Goal: Task Accomplishment & Management: Complete application form

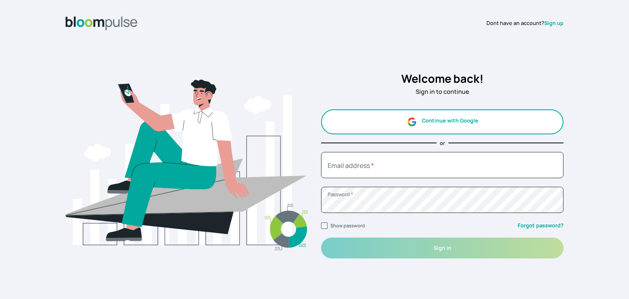
click at [442, 125] on button "Continue with Google" at bounding box center [442, 121] width 242 height 25
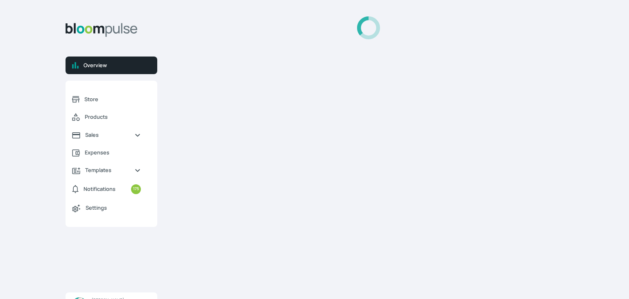
select select "2025"
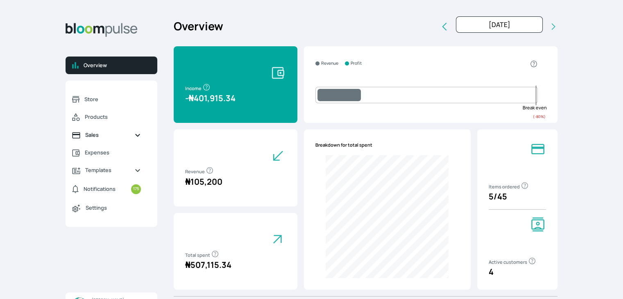
click at [101, 135] on span "Sales" at bounding box center [106, 135] width 43 height 8
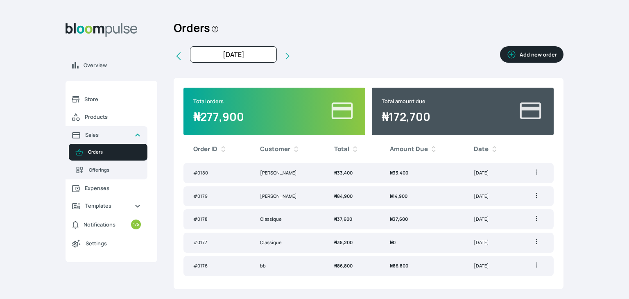
click at [546, 56] on button "Add new order" at bounding box center [531, 54] width 63 height 16
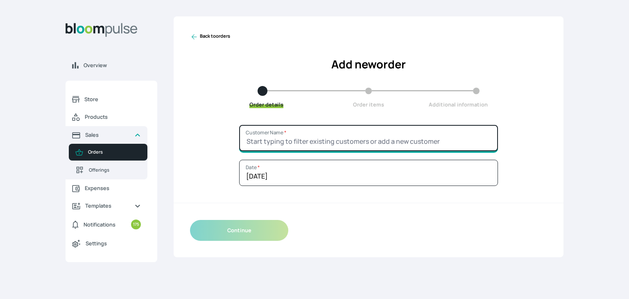
click at [323, 130] on input "Customer Name *" at bounding box center [368, 138] width 259 height 26
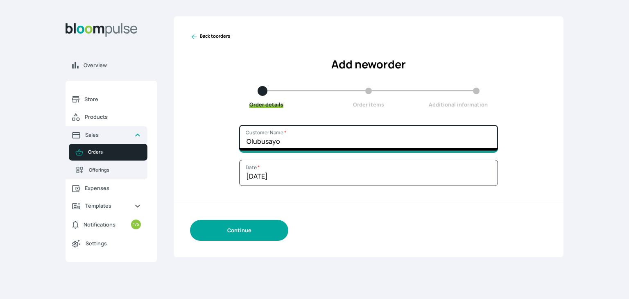
type input "Olubusayo"
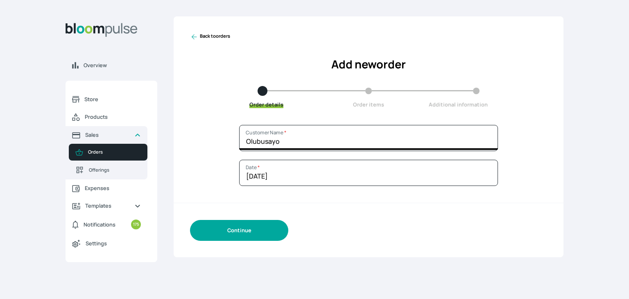
click at [238, 237] on button "Continue" at bounding box center [239, 230] width 98 height 21
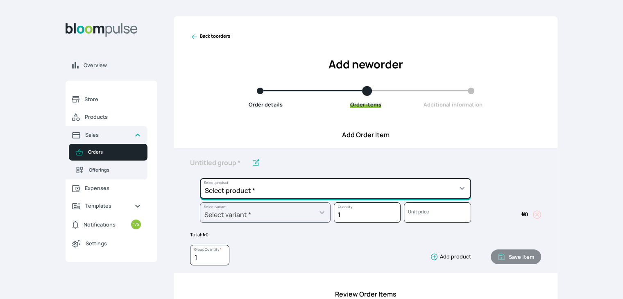
click at [347, 195] on select "Select product * Cake Decoration for 8inches High Chocolate oil based Round Cak…" at bounding box center [335, 188] width 271 height 20
select select "49426e7e-6d78-4aff-80b2-0dfc408de078"
click at [200, 178] on select "Select product * Cake Decoration for 8inches High Chocolate oil based Round Cak…" at bounding box center [335, 188] width 271 height 20
type input "Vanilla oil based Round Cake"
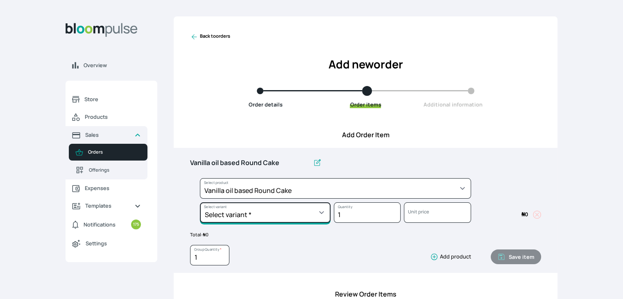
click at [285, 215] on select "Select variant * 10inches 11inches 12inches 6inches 7inches 8inches 9inches" at bounding box center [265, 212] width 131 height 20
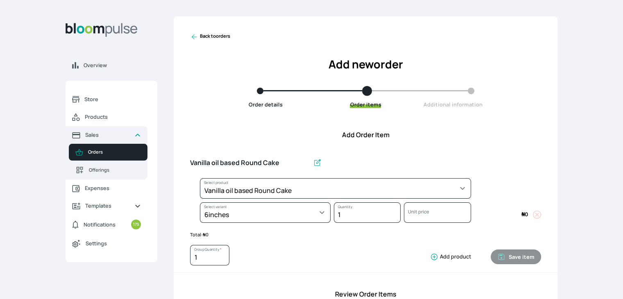
select select "49426e7e-6d78-4aff-80b2-0dfc408de078"
select select "99749d96-3b79-40b0-9bc8-fa882aa5ad00"
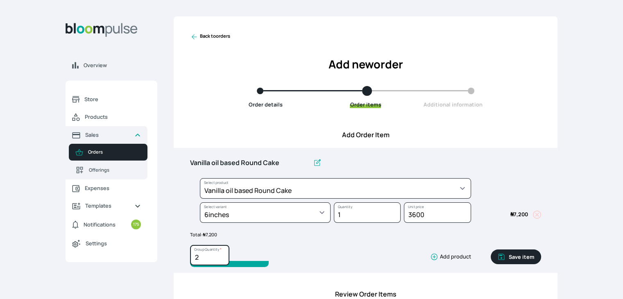
type input "2"
click at [221, 255] on input "2" at bounding box center [209, 255] width 39 height 20
click at [518, 258] on button "Save item" at bounding box center [516, 256] width 50 height 15
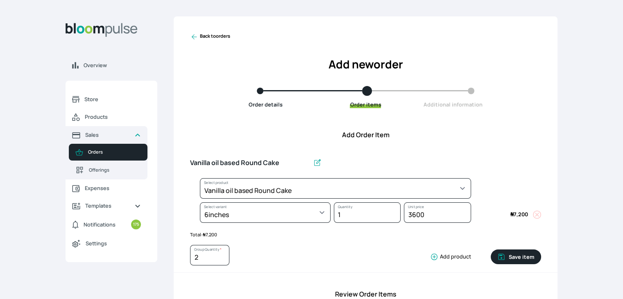
type input "1"
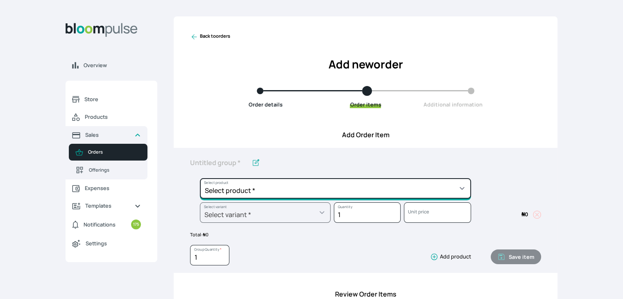
click at [319, 192] on select "Select product * Cake Decoration for 8inches High Chocolate oil based Round Cak…" at bounding box center [335, 188] width 271 height 20
select select "0a3636f1-4902-403d-89c1-f5465b9229a0"
click at [200, 178] on select "Select product * Cake Decoration for 8inches High Chocolate oil based Round Cak…" at bounding box center [335, 188] width 271 height 20
type input "Chocolate oil based Round Cake"
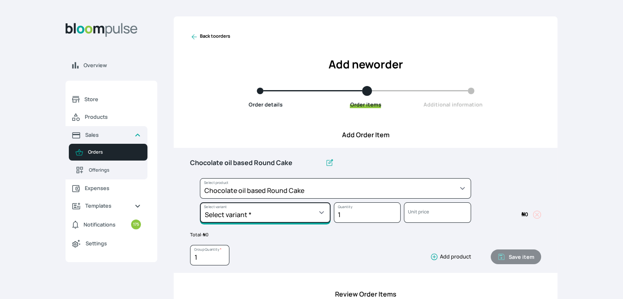
click at [241, 209] on select "Select variant * 10inches 11inches 12inches 6inches 7inches 8inches 9inches" at bounding box center [265, 212] width 131 height 20
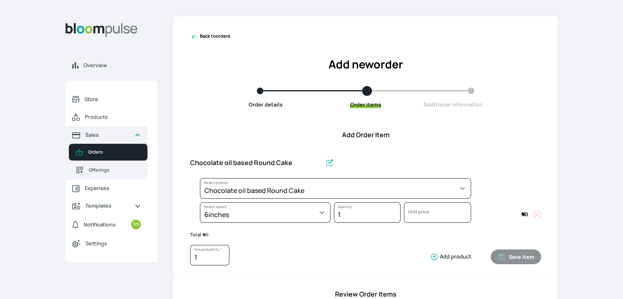
select select "0a3636f1-4902-403d-89c1-f5465b9229a0"
select select "430dc832-116b-4f0b-ac5d-bc426ed0a68c"
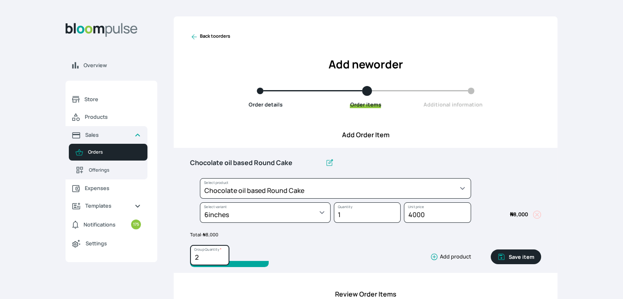
type input "2"
click at [222, 256] on input "2" at bounding box center [209, 255] width 39 height 20
click at [515, 256] on button "Save item" at bounding box center [516, 256] width 50 height 15
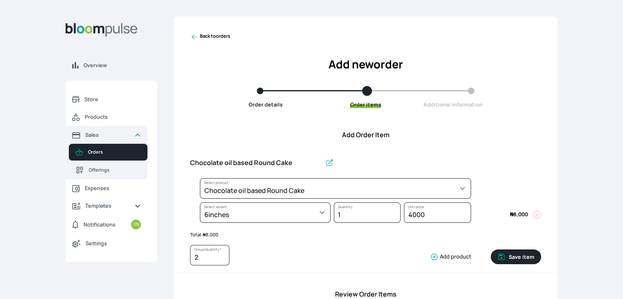
type input "1"
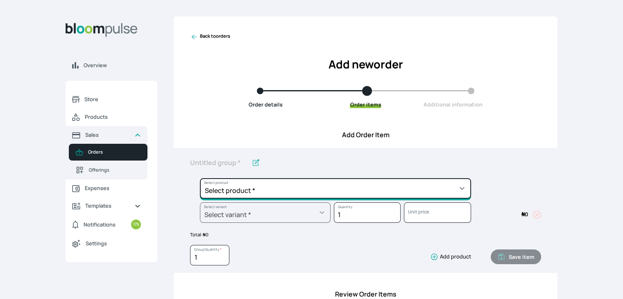
click at [334, 184] on select "Select product * Cake Decoration for 8inches High Chocolate oil based Round Cak…" at bounding box center [335, 188] width 271 height 20
select select "308ec9aa-9c9b-4c8b-9137-5de2303ab237"
click at [200, 178] on select "Select product * Cake Decoration for 8inches High Chocolate oil based Round Cak…" at bounding box center [335, 188] width 271 height 20
type input "Redvelvet oil based Round Cake"
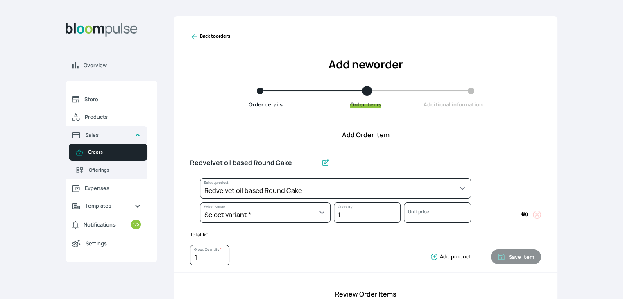
click at [283, 223] on div "Select variant * 10inches 11inches 12inches 6inches 7inches 8inches 9inches Sel…" at bounding box center [260, 214] width 140 height 24
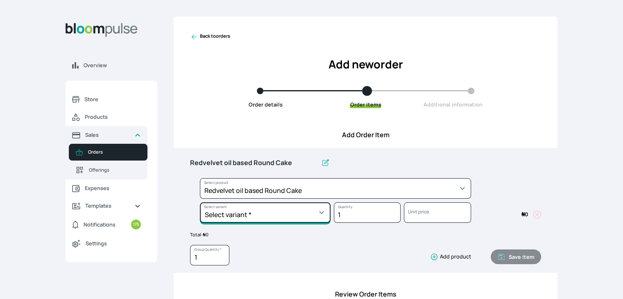
click at [286, 215] on select "Select variant * 10inches 11inches 12inches 6inches 7inches 8inches 9inches" at bounding box center [265, 212] width 131 height 20
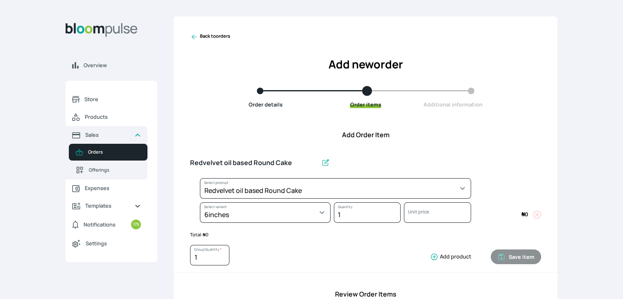
select select "308ec9aa-9c9b-4c8b-9137-5de2303ab237"
select select "539ea3f9-7b58-4ed5-a6fa-3c2a5292c254"
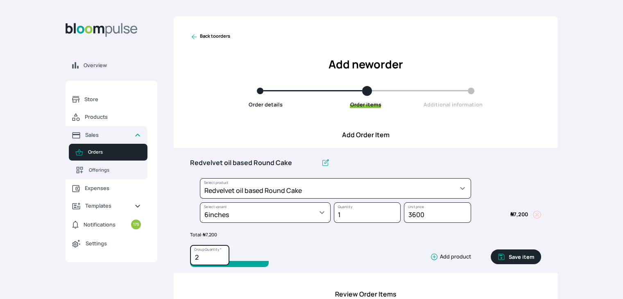
type input "2"
click at [221, 253] on input "2" at bounding box center [209, 255] width 39 height 20
click at [517, 260] on button "Save item" at bounding box center [516, 256] width 50 height 15
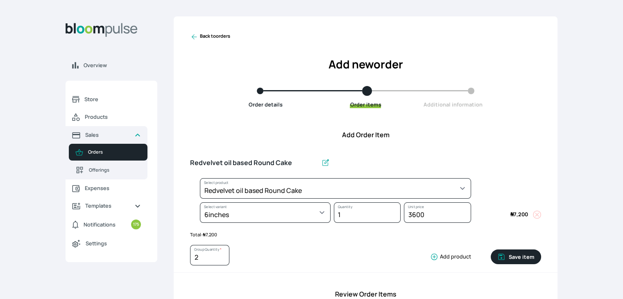
type input "1"
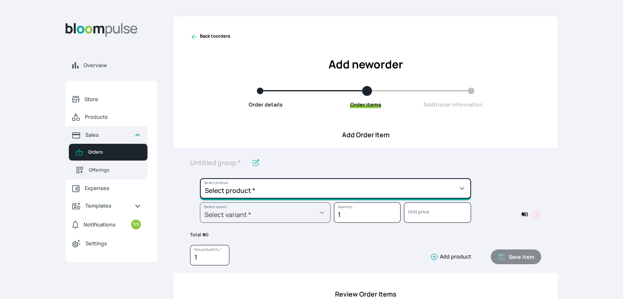
click at [342, 184] on select "Select product * Cake Decoration for 8inches High Chocolate oil based Round Cak…" at bounding box center [335, 188] width 271 height 20
select select "83f82b0c-44eb-4ac8-bd97-27faddcd7e30"
click at [200, 178] on select "Select product * Cake Decoration for 8inches High Chocolate oil based Round Cak…" at bounding box center [335, 188] width 271 height 20
type input "Whipped Cream Frosting"
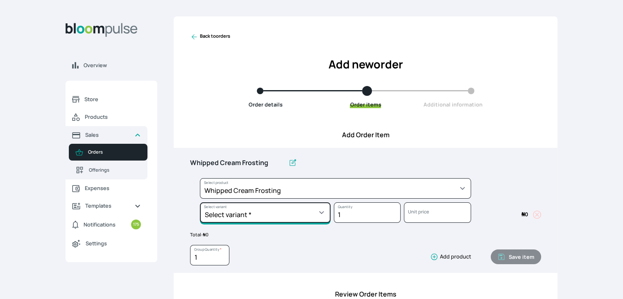
click at [304, 212] on select "Select variant * 1 cup 2 cups 3 cups 4 cups" at bounding box center [265, 212] width 131 height 20
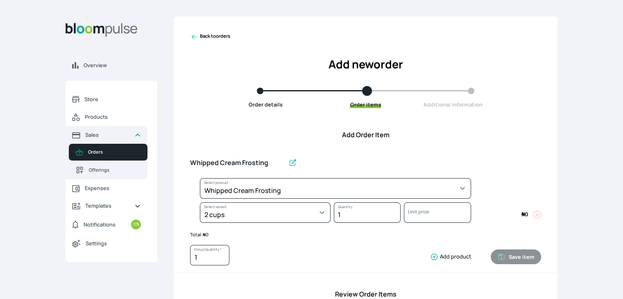
select select "83f82b0c-44eb-4ac8-bd97-27faddcd7e30"
select select "c32598fd-da48-43a0-ba15-76ca132400df"
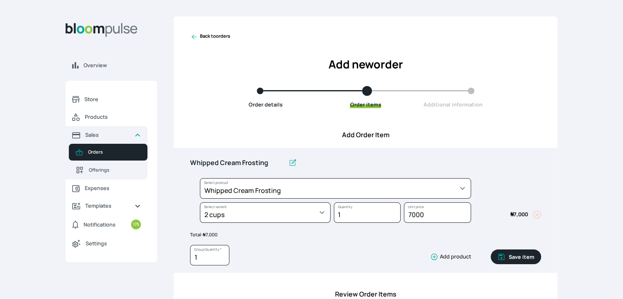
click at [513, 255] on button "Save item" at bounding box center [516, 256] width 50 height 15
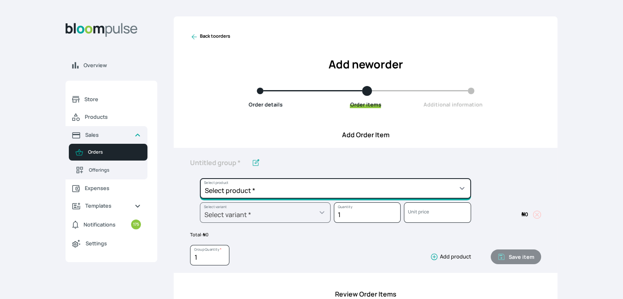
click at [334, 190] on select "Select product * Cake Decoration for 8inches High Chocolate oil based Round Cak…" at bounding box center [335, 188] width 271 height 20
select select "023b730d-bc46-477e-b7f7-d3522e7f455b"
click at [200, 178] on select "Select product * Cake Decoration for 8inches High Chocolate oil based Round Cak…" at bounding box center [335, 188] width 271 height 20
type input "Cake Decoration for 8inches High"
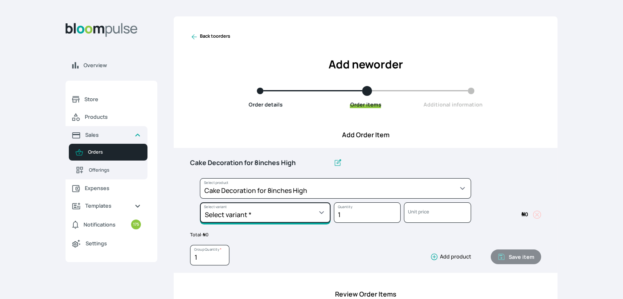
click at [305, 216] on select "Select variant * Basic Complex Regular" at bounding box center [265, 212] width 131 height 20
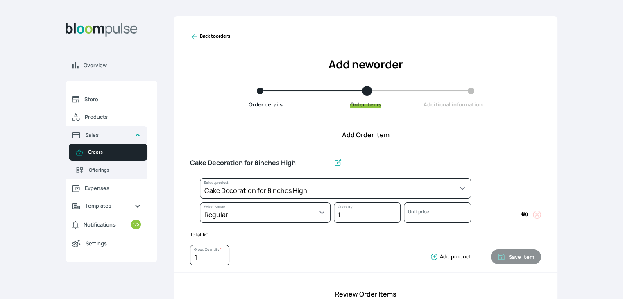
select select "023b730d-bc46-477e-b7f7-d3522e7f455b"
select select "13dbb06e-f851-45db-a0d6-3609ea7c0f11"
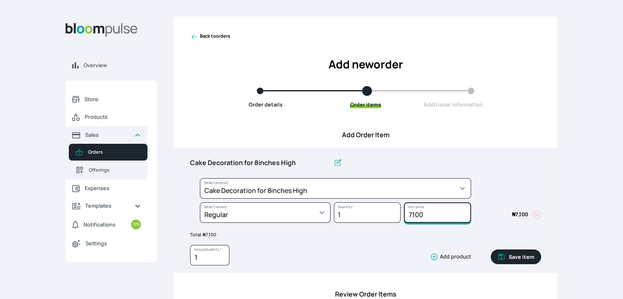
drag, startPoint x: 422, startPoint y: 213, endPoint x: 365, endPoint y: 208, distance: 58.0
click at [394, 215] on div "Select product * Cake Decoration for 8inches High Chocolate oil based Round Cak…" at bounding box center [365, 202] width 351 height 48
type input "15000"
click at [517, 261] on button "Save item" at bounding box center [516, 256] width 50 height 15
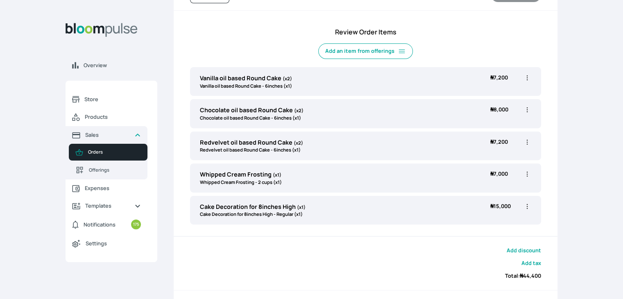
scroll to position [276, 0]
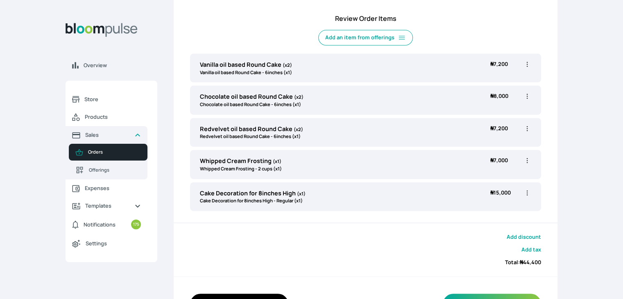
click at [526, 61] on icon "button" at bounding box center [527, 64] width 8 height 8
click at [498, 78] on span "Edit" at bounding box center [495, 81] width 59 height 8
type input "Vanilla oil based Round Cake"
type input "2"
select select "49426e7e-6d78-4aff-80b2-0dfc408de078"
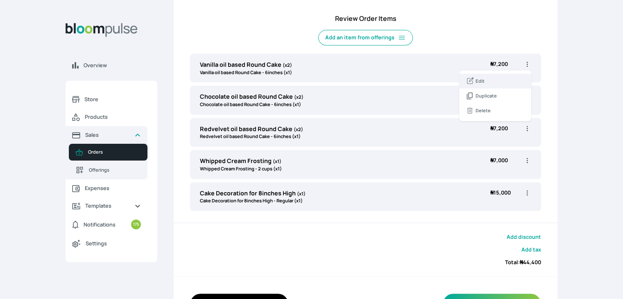
select select "99749d96-3b79-40b0-9bc8-fa882aa5ad00"
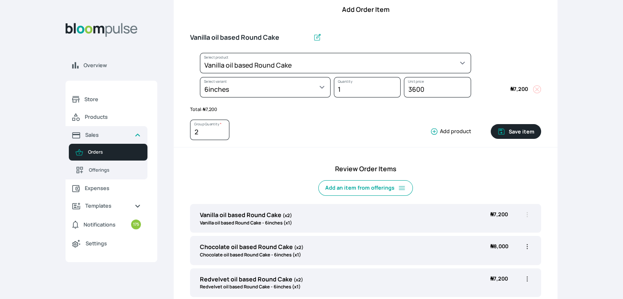
scroll to position [112, 0]
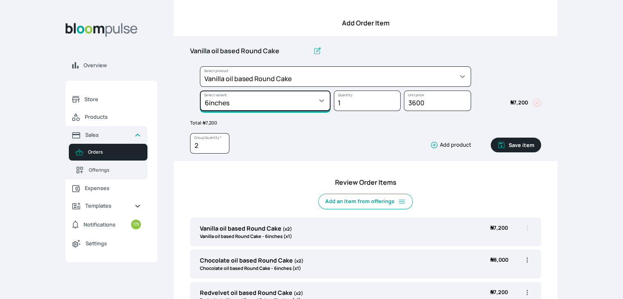
click at [313, 107] on select "Select variant * 10inches 11inches 12inches 6inches 7inches 8inches 9inches" at bounding box center [265, 101] width 131 height 20
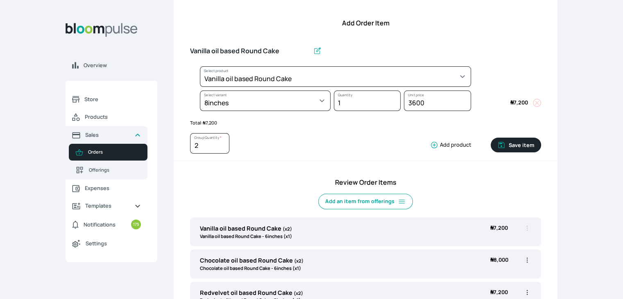
select select "49426e7e-6d78-4aff-80b2-0dfc408de078"
select select "521b5e78-dac1-445e-a6e7-266adeee2241"
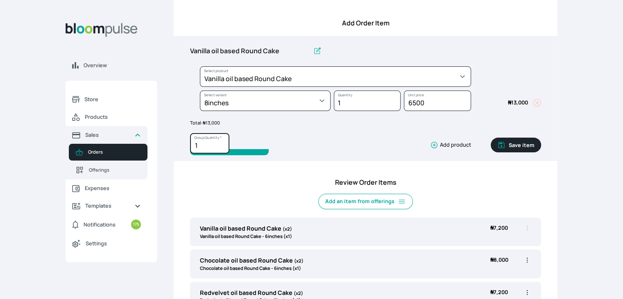
type input "1"
click at [223, 146] on input "1" at bounding box center [209, 143] width 39 height 20
click at [531, 145] on button "Save item" at bounding box center [516, 145] width 50 height 15
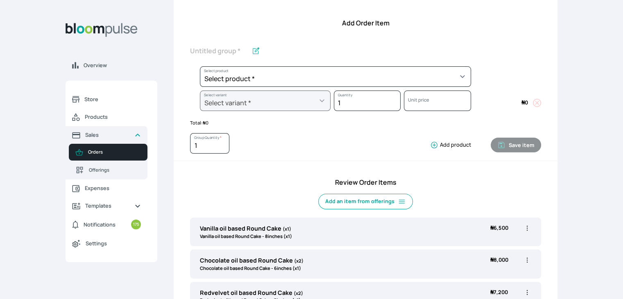
click at [528, 262] on icon "button" at bounding box center [527, 260] width 8 height 8
click at [495, 279] on span "Edit" at bounding box center [495, 277] width 59 height 8
type input "Chocolate oil based Round Cake"
type input "2"
select select "0a3636f1-4902-403d-89c1-f5465b9229a0"
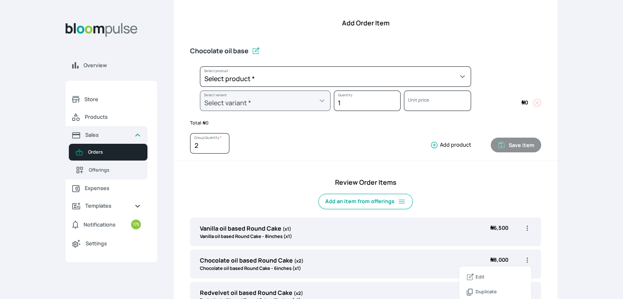
select select "430dc832-116b-4f0b-ac5d-bc426ed0a68c"
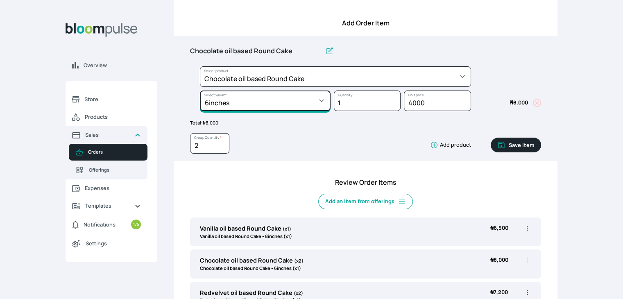
click at [280, 97] on select "Select variant * 10inches 11inches 12inches 6inches 7inches 8inches 9inches" at bounding box center [265, 101] width 131 height 20
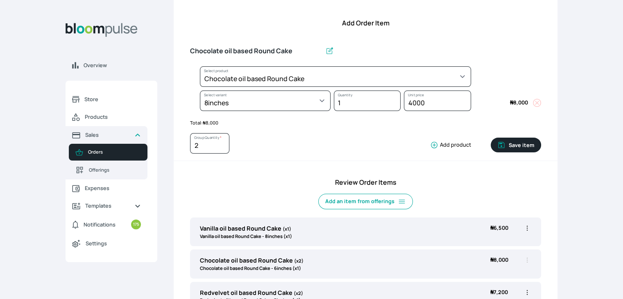
select select "0a3636f1-4902-403d-89c1-f5465b9229a0"
select select "1b042159-aabd-4eda-968f-ed2104558901"
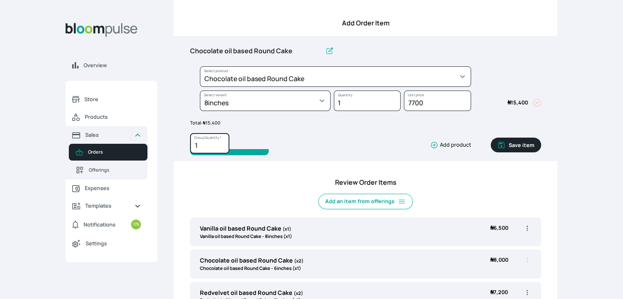
type input "1"
click at [223, 147] on input "1" at bounding box center [209, 143] width 39 height 20
click at [532, 145] on button "Save item" at bounding box center [516, 145] width 50 height 15
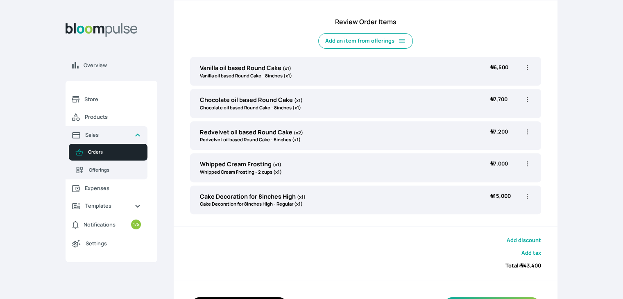
scroll to position [276, 0]
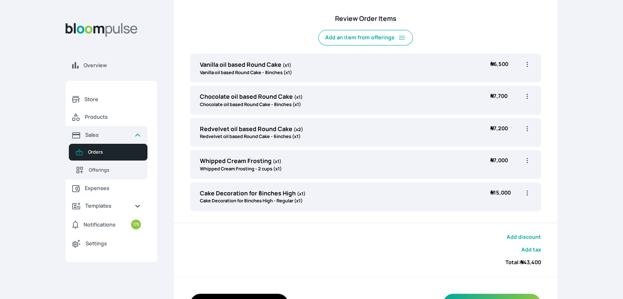
click at [528, 128] on icon "button" at bounding box center [527, 129] width 8 height 8
click at [499, 143] on span "Edit" at bounding box center [495, 145] width 59 height 8
type input "Redvelvet oil based Round Cake"
type input "2"
select select "308ec9aa-9c9b-4c8b-9137-5de2303ab237"
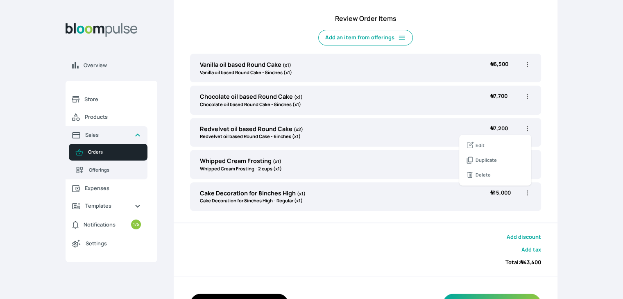
select select "539ea3f9-7b58-4ed5-a6fa-3c2a5292c254"
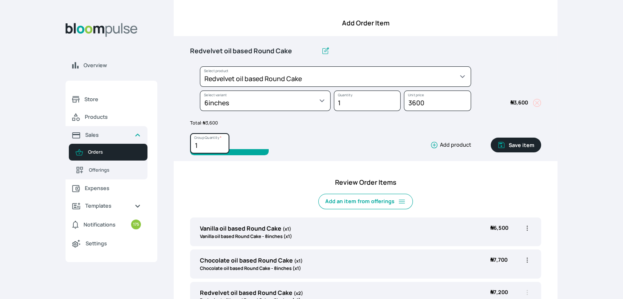
type input "1"
click at [222, 148] on input "1" at bounding box center [209, 143] width 39 height 20
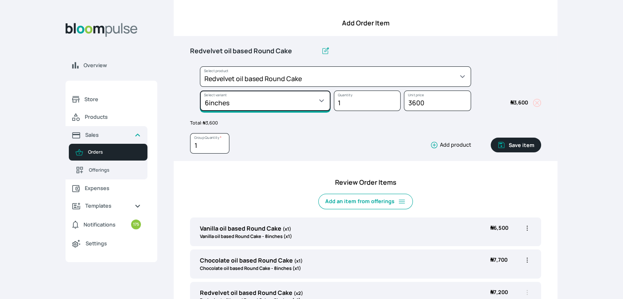
click at [305, 96] on select "Select variant * 10inches 11inches 12inches 6inches 7inches 8inches 9inches" at bounding box center [265, 101] width 131 height 20
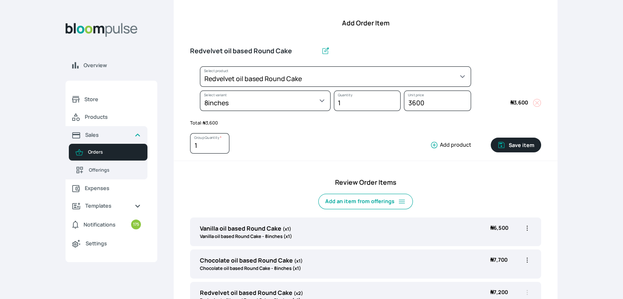
select select "308ec9aa-9c9b-4c8b-9137-5de2303ab237"
select select "e592fd65-7ecf-4c02-9b2e-527044ac8258"
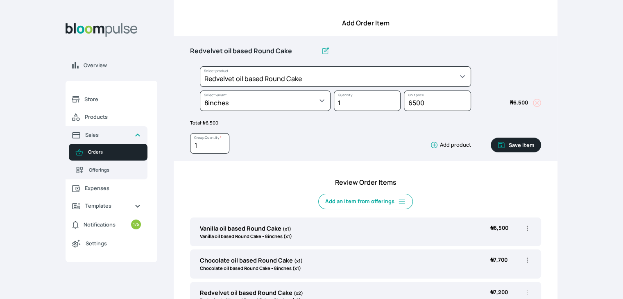
click at [521, 146] on button "Save item" at bounding box center [516, 145] width 50 height 15
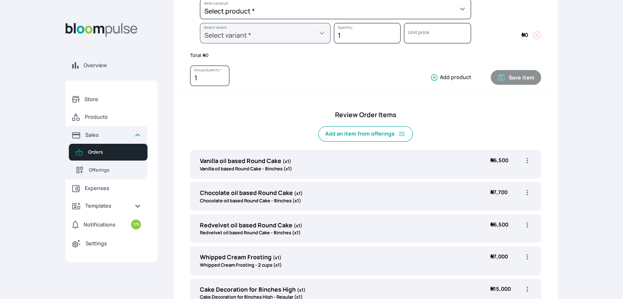
scroll to position [306, 0]
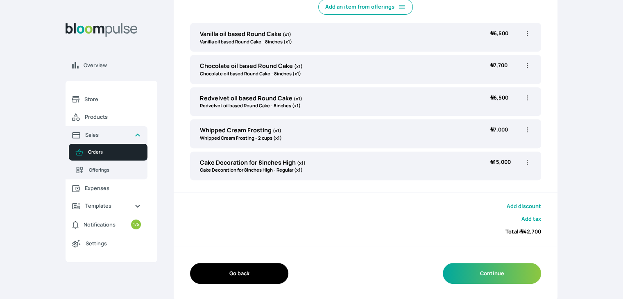
click at [528, 129] on icon "button" at bounding box center [527, 130] width 8 height 8
click at [492, 147] on span "Edit" at bounding box center [495, 147] width 59 height 8
type input "Whipped Cream Frosting"
select select "83f82b0c-44eb-4ac8-bd97-27faddcd7e30"
select select "c32598fd-da48-43a0-ba15-76ca132400df"
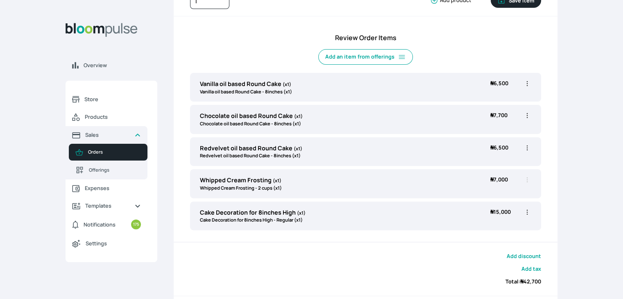
scroll to position [102, 0]
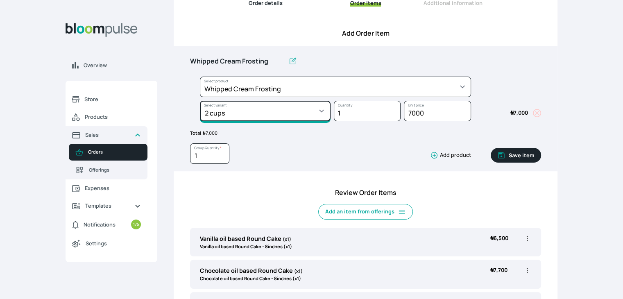
click at [252, 104] on select "Select variant * 1 cup 2 cups 3 cups 4 cups" at bounding box center [265, 111] width 131 height 20
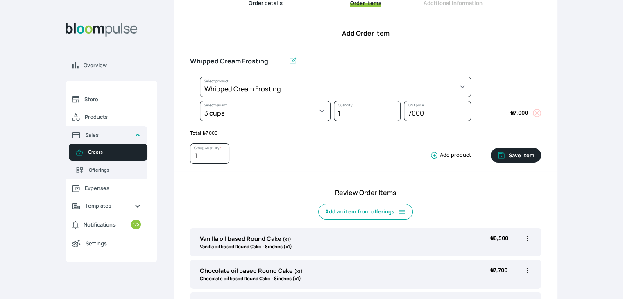
select select "83f82b0c-44eb-4ac8-bd97-27faddcd7e30"
select select "fde2ff08-7291-4fbf-b13d-84aa5027fb42"
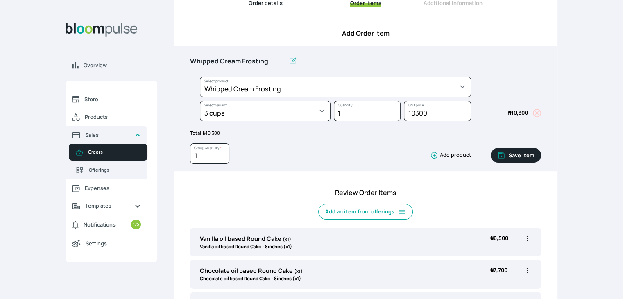
click at [521, 155] on button "Save item" at bounding box center [516, 155] width 50 height 15
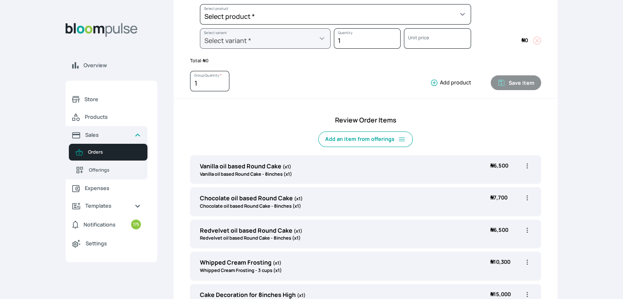
scroll to position [306, 0]
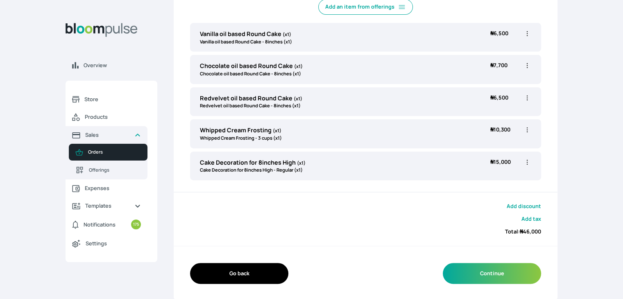
click at [528, 159] on icon "button" at bounding box center [527, 162] width 8 height 8
click at [492, 181] on span "Edit" at bounding box center [495, 179] width 59 height 8
type input "Cake Decoration for 8inches High"
select select "023b730d-bc46-477e-b7f7-d3522e7f455b"
select select "13dbb06e-f851-45db-a0d6-3609ea7c0f11"
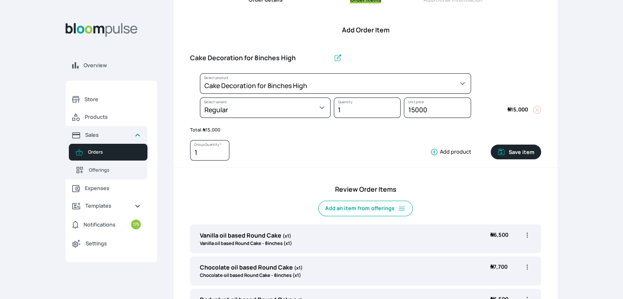
scroll to position [102, 0]
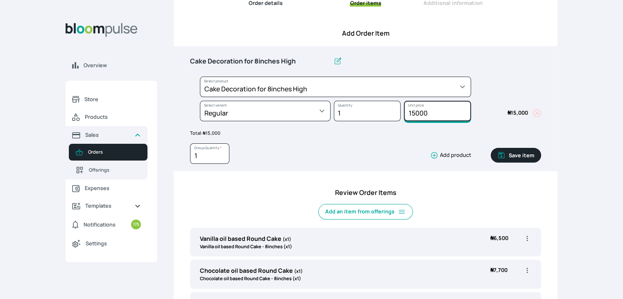
drag, startPoint x: 435, startPoint y: 113, endPoint x: 396, endPoint y: 113, distance: 38.9
click at [396, 113] on div "Select product * Cake Decoration for 8inches High Chocolate oil based Round Cak…" at bounding box center [365, 101] width 351 height 48
type input "12000"
click at [508, 153] on button "Save item" at bounding box center [516, 155] width 50 height 15
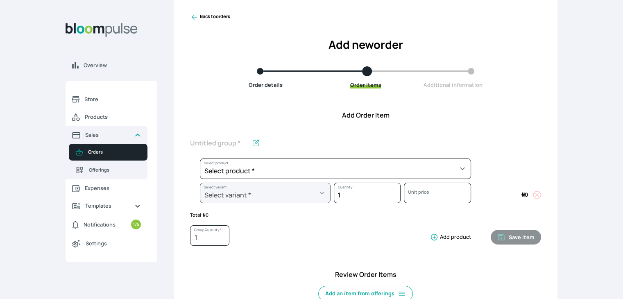
scroll to position [0, 0]
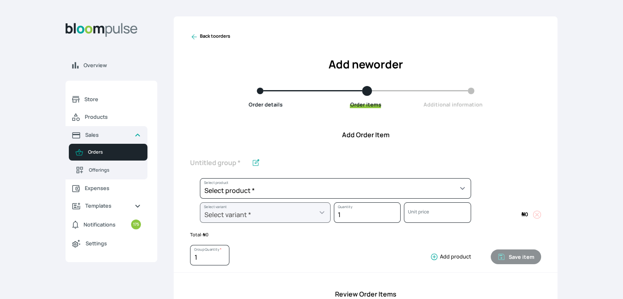
click at [191, 37] on icon at bounding box center [194, 37] width 8 height 8
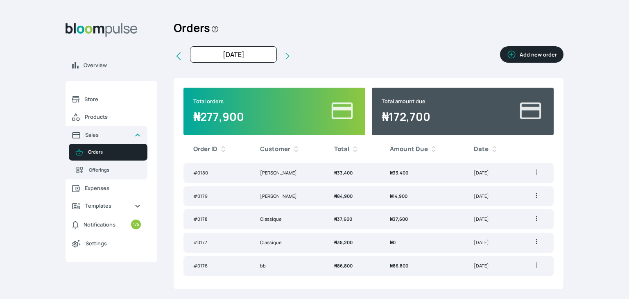
click at [526, 56] on button "Add new order" at bounding box center [531, 54] width 63 height 16
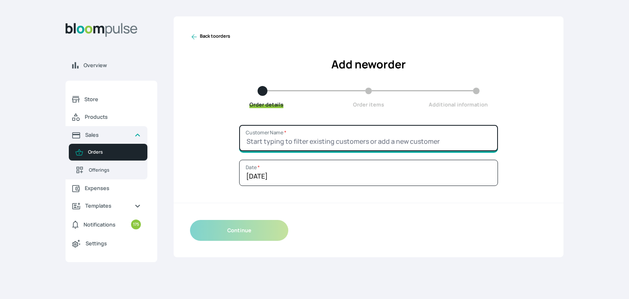
click at [370, 138] on input "Customer Name *" at bounding box center [368, 138] width 259 height 26
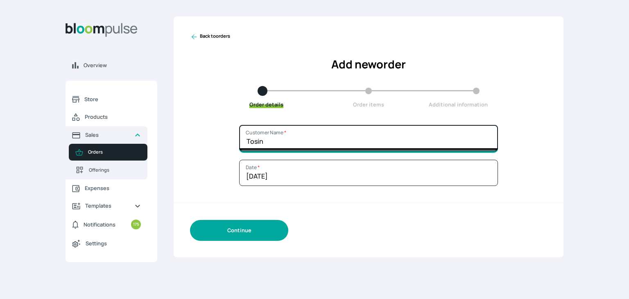
type input "Tosin"
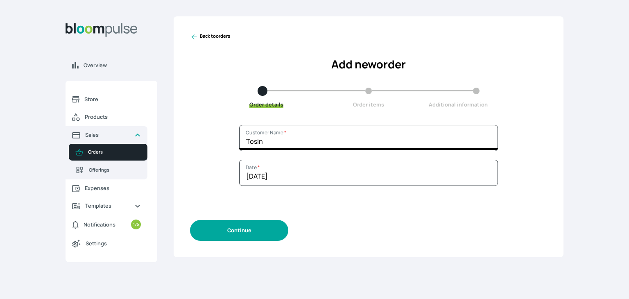
click at [245, 233] on button "Continue" at bounding box center [239, 230] width 98 height 21
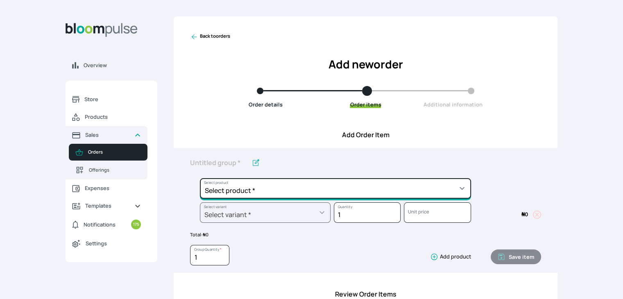
click at [433, 191] on select "Select product * Cake Decoration for 8inches High Chocolate oil based Round Cak…" at bounding box center [335, 188] width 271 height 20
select select "b24192d5-2956-4cb8-b200-2f46c78a7fcf"
click at [200, 178] on select "Select product * Cake Decoration for 8inches High Chocolate oil based Round Cak…" at bounding box center [335, 188] width 271 height 20
type input "Geneose Sponge Round Cake"
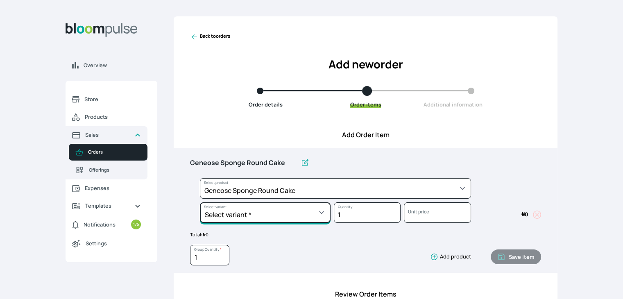
click at [279, 211] on select "Select variant * 10inches 11inches 12inches 13inches 14inches 6inches 7inches 8…" at bounding box center [265, 212] width 131 height 20
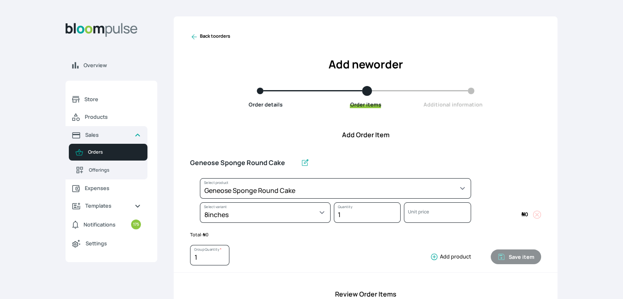
select select "b24192d5-2956-4cb8-b200-2f46c78a7fcf"
select select "99daeb73-9b55-4538-a141-b46841f4224c"
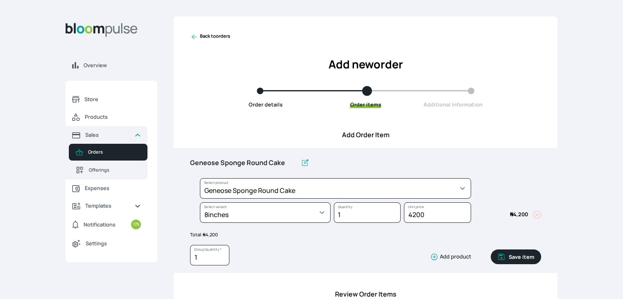
click at [517, 261] on button "Save item" at bounding box center [516, 256] width 50 height 15
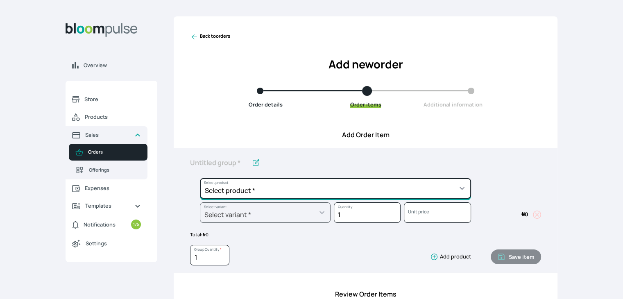
click at [354, 183] on select "Select product * Cake Decoration for 8inches High Chocolate oil based Round Cak…" at bounding box center [335, 188] width 271 height 20
select select "b24192d5-2956-4cb8-b200-2f46c78a7fcf"
click at [200, 178] on select "Select product * Cake Decoration for 8inches High Chocolate oil based Round Cak…" at bounding box center [335, 188] width 271 height 20
type input "Geneose Sponge Round Cake"
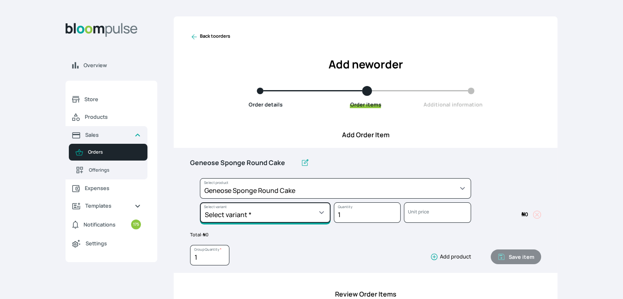
click at [295, 217] on select "Select variant * 10inches 11inches 12inches 13inches 14inches 6inches 7inches 8…" at bounding box center [265, 212] width 131 height 20
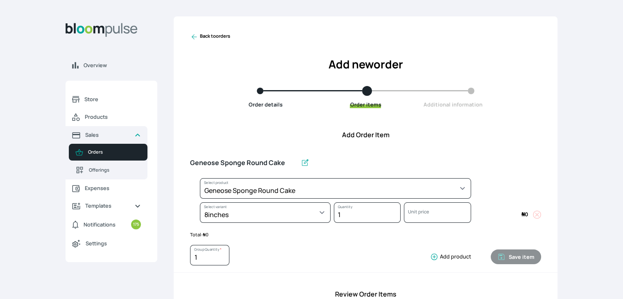
select select "b24192d5-2956-4cb8-b200-2f46c78a7fcf"
select select "99daeb73-9b55-4538-a141-b46841f4224c"
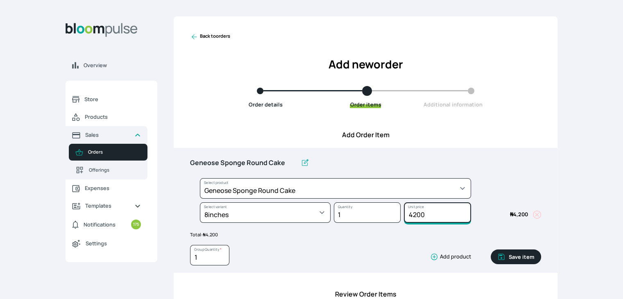
drag, startPoint x: 434, startPoint y: 214, endPoint x: 401, endPoint y: 210, distance: 33.0
click at [401, 210] on div "4200 Unit price" at bounding box center [436, 214] width 70 height 24
type input "6500"
click at [526, 256] on button "Save item" at bounding box center [516, 256] width 50 height 15
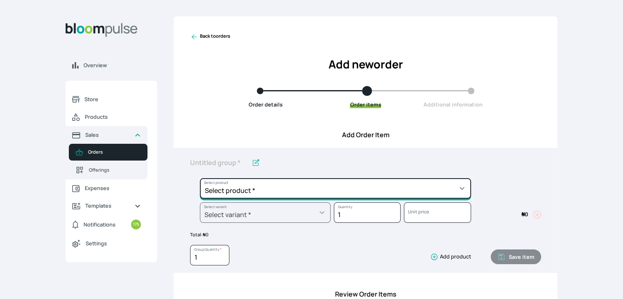
click at [428, 184] on select "Select product * Cake Decoration for 8inches High Chocolate oil based Round Cak…" at bounding box center [335, 188] width 271 height 20
select select "83f82b0c-44eb-4ac8-bd97-27faddcd7e30"
click at [200, 178] on select "Select product * Cake Decoration for 8inches High Chocolate oil based Round Cak…" at bounding box center [335, 188] width 271 height 20
type input "Whipped Cream Frosting"
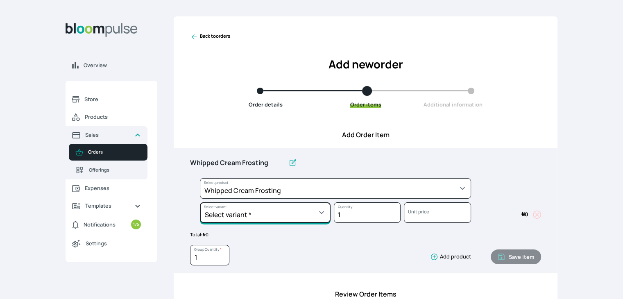
click at [314, 212] on select "Select variant * 1 cup 2 cups 3 cups 4 cups" at bounding box center [265, 212] width 131 height 20
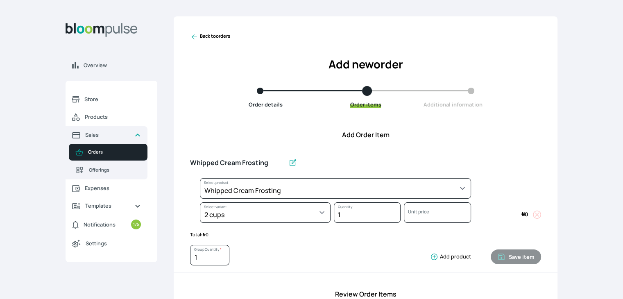
select select "83f82b0c-44eb-4ac8-bd97-27faddcd7e30"
select select "c32598fd-da48-43a0-ba15-76ca132400df"
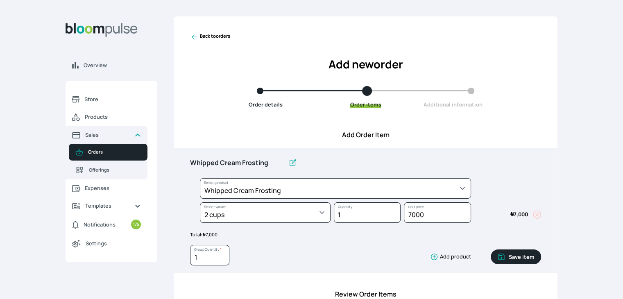
click at [511, 258] on button "Save item" at bounding box center [516, 256] width 50 height 15
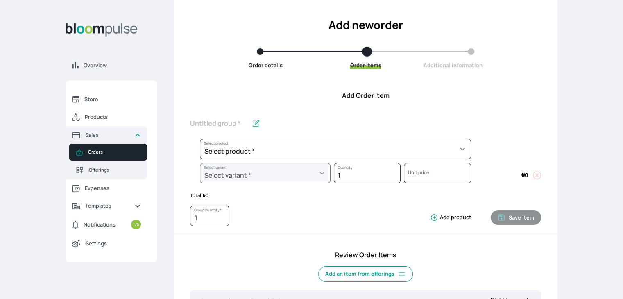
scroll to position [38, 0]
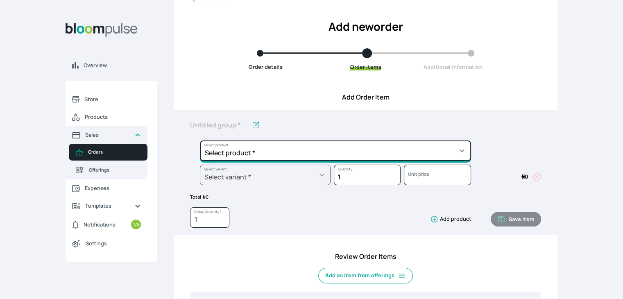
click at [402, 148] on select "Select product * Cake Decoration for 8inches High Chocolate oil based Round Cak…" at bounding box center [335, 150] width 271 height 20
select select "c7c16d97-1b50-48bc-a979-38ef4923035e"
click at [200, 140] on select "Select product * Cake Decoration for 8inches High Chocolate oil based Round Cak…" at bounding box center [335, 150] width 271 height 20
type input "Budget Friendly Whippedcream Decoration"
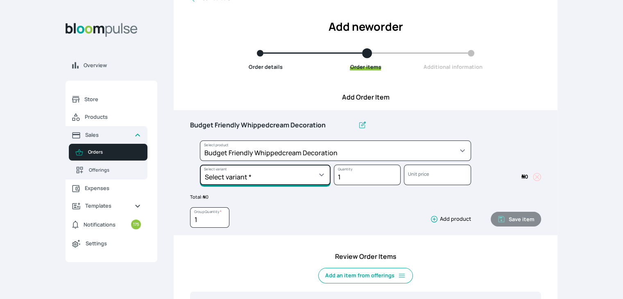
click at [317, 181] on select "Select variant * 8inches Size 6 Size 7" at bounding box center [265, 175] width 131 height 20
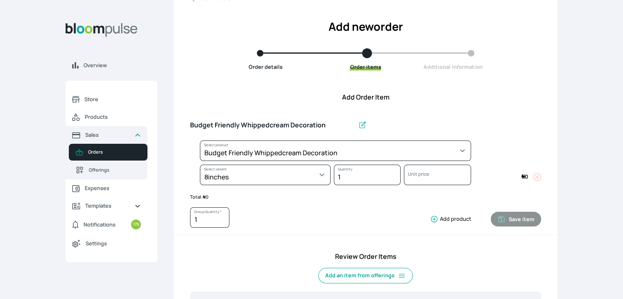
select select "c7c16d97-1b50-48bc-a979-38ef4923035e"
select select "627db35a-7fbd-4d6f-ac6d-aa1b3a347ad8"
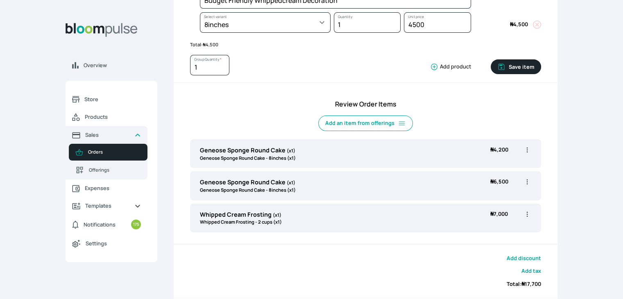
scroll to position [79, 0]
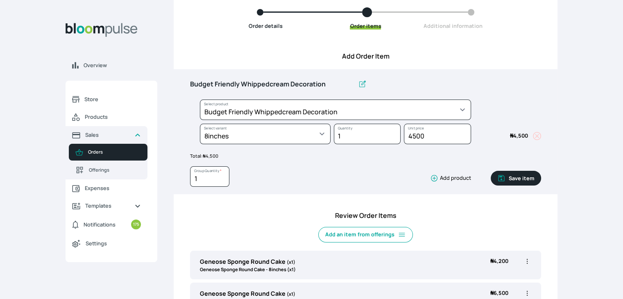
click at [530, 179] on button "Save item" at bounding box center [516, 178] width 50 height 15
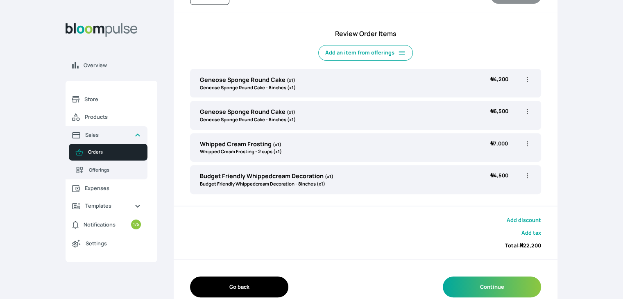
scroll to position [274, 0]
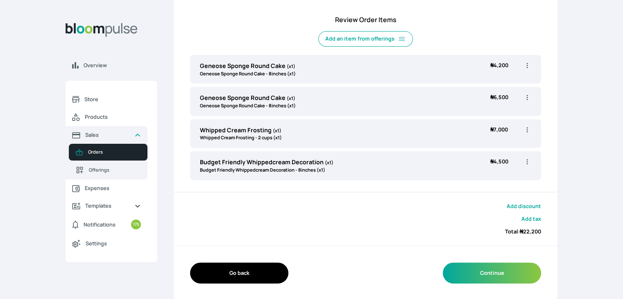
click at [528, 66] on icon "button" at bounding box center [527, 65] width 8 height 8
click at [509, 83] on span "Edit" at bounding box center [495, 82] width 59 height 8
select select "b24192d5-2956-4cb8-b200-2f46c78a7fcf"
select select "99daeb73-9b55-4538-a141-b46841f4224c"
type input "Geneose Sponge Round Cake"
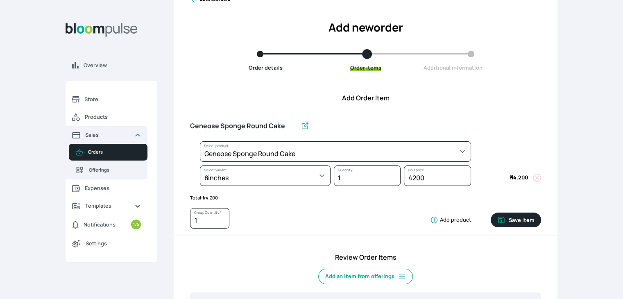
scroll to position [29, 0]
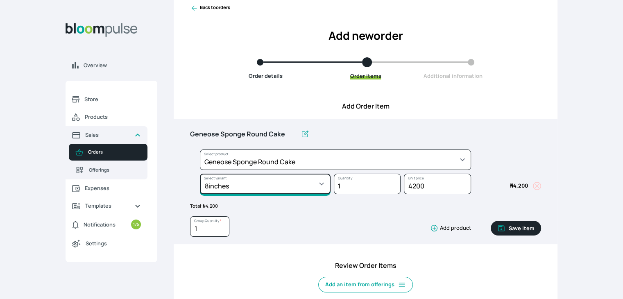
click at [303, 190] on select "Select variant * 10inches 11inches 12inches 13inches 14inches 6inches 7inches 8…" at bounding box center [265, 184] width 131 height 20
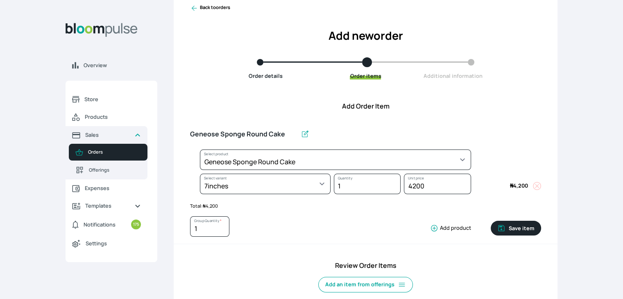
select select "b24192d5-2956-4cb8-b200-2f46c78a7fcf"
select select "307348e3-1457-4950-bb0b-3f7ce29f42c2"
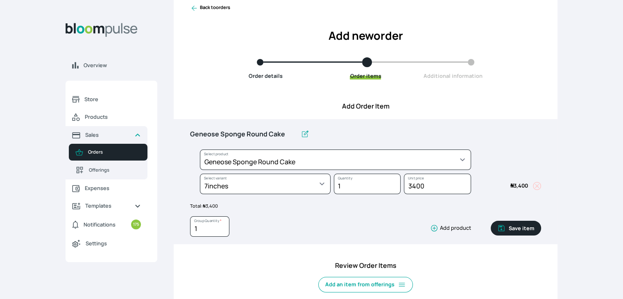
click at [513, 230] on button "Save item" at bounding box center [516, 228] width 50 height 15
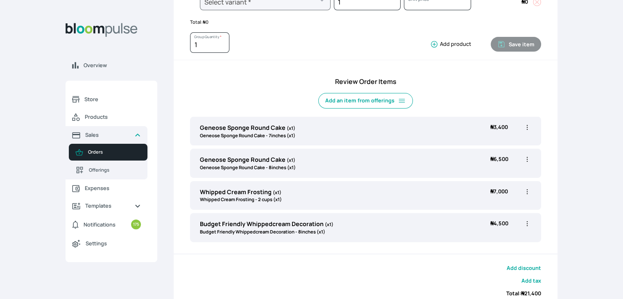
scroll to position [233, 0]
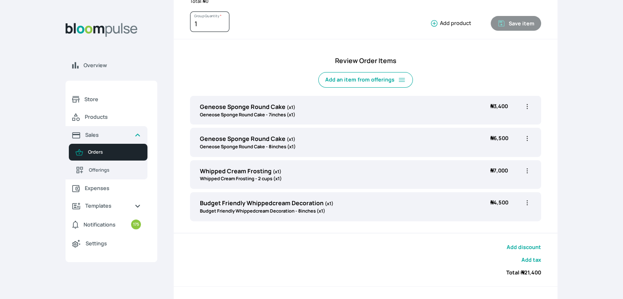
click at [527, 140] on icon "button" at bounding box center [527, 138] width 1 height 5
click at [495, 160] on li "Edit" at bounding box center [495, 155] width 72 height 15
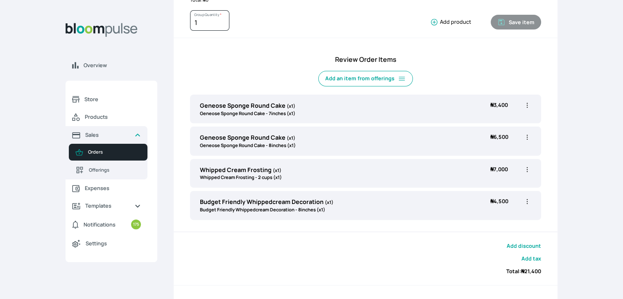
scroll to position [274, 0]
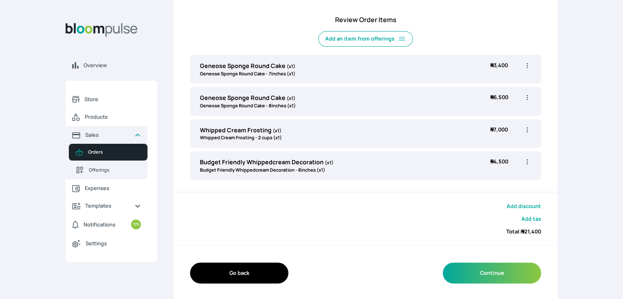
click at [527, 96] on icon "button" at bounding box center [527, 97] width 8 height 8
click at [499, 119] on li "Edit" at bounding box center [495, 114] width 72 height 15
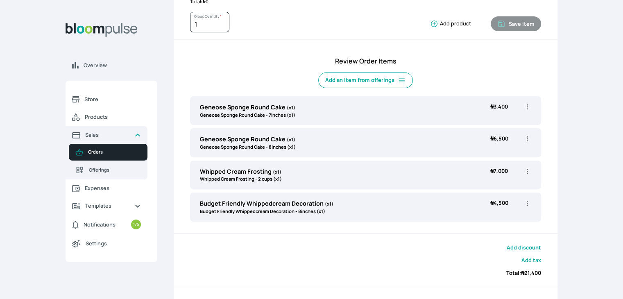
scroll to position [233, 0]
click at [526, 138] on icon "button" at bounding box center [527, 138] width 8 height 8
click at [487, 154] on span "Edit" at bounding box center [495, 156] width 59 height 8
type input "Geneose Sponge Round Cake"
select select "b24192d5-2956-4cb8-b200-2f46c78a7fcf"
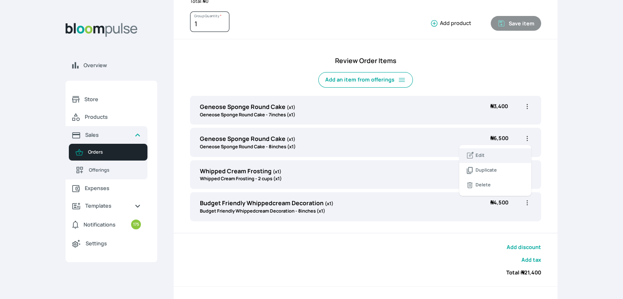
select select "99daeb73-9b55-4538-a141-b46841f4224c"
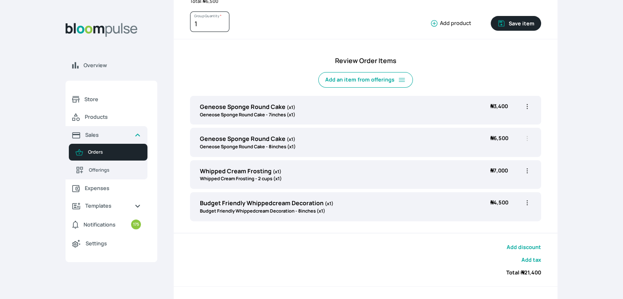
scroll to position [70, 0]
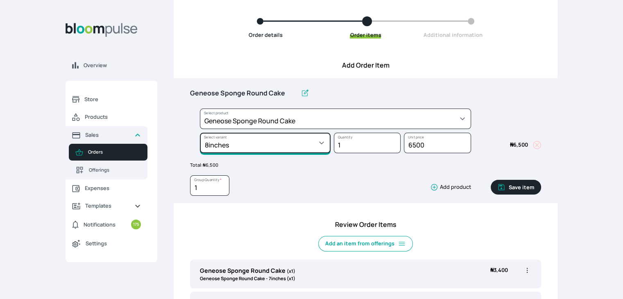
click at [326, 146] on select "Select variant * 10inches 11inches 12inches 13inches 14inches 6inches 7inches 8…" at bounding box center [265, 143] width 131 height 20
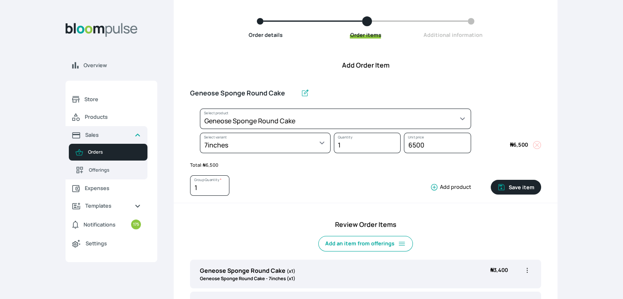
select select "b24192d5-2956-4cb8-b200-2f46c78a7fcf"
select select "307348e3-1457-4950-bb0b-3f7ce29f42c2"
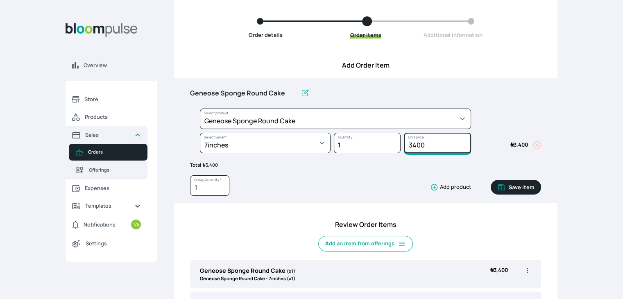
drag, startPoint x: 432, startPoint y: 140, endPoint x: 395, endPoint y: 144, distance: 37.5
click at [395, 144] on div "Select product * Cake Decoration for 8inches High Chocolate oil based Round Cak…" at bounding box center [365, 133] width 351 height 48
type input "5300"
click at [501, 186] on icon "button" at bounding box center [501, 187] width 8 height 8
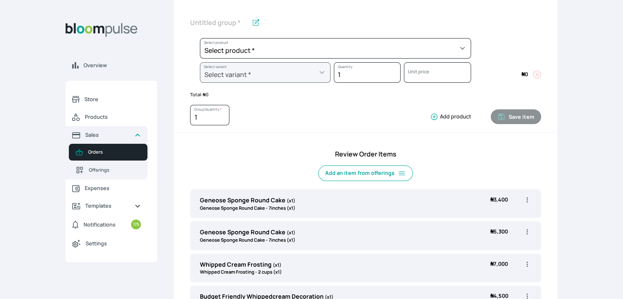
scroll to position [274, 0]
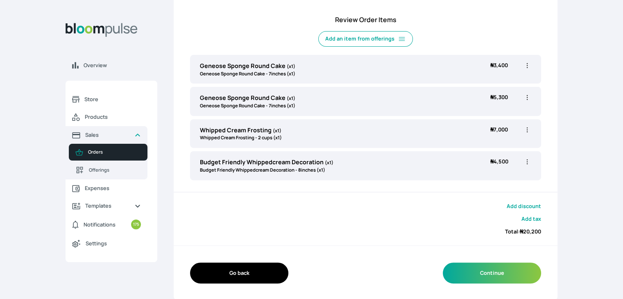
click at [529, 163] on icon "button" at bounding box center [527, 162] width 8 height 8
click at [492, 180] on span "Edit" at bounding box center [495, 178] width 59 height 8
type input "Budget Friendly Whippedcream Decoration"
select select "c7c16d97-1b50-48bc-a979-38ef4923035e"
select select "627db35a-7fbd-4d6f-ac6d-aa1b3a347ad8"
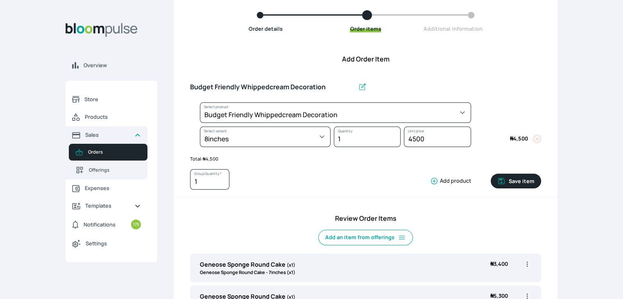
scroll to position [70, 0]
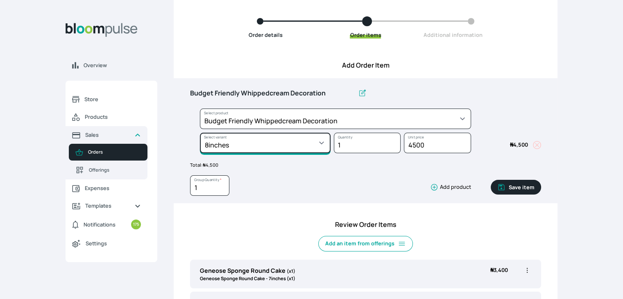
click at [309, 144] on select "Select variant * 8inches Size 6 Size 7" at bounding box center [265, 143] width 131 height 20
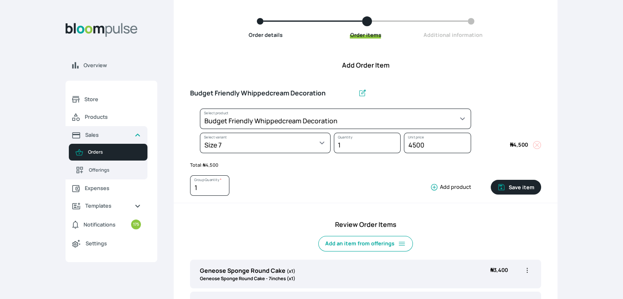
select select "c7c16d97-1b50-48bc-a979-38ef4923035e"
select select "d7402568-b875-41fe-ad5e-40160263b4be"
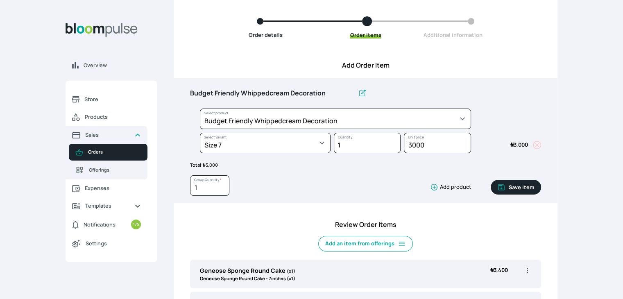
click at [519, 188] on button "Save item" at bounding box center [516, 187] width 50 height 15
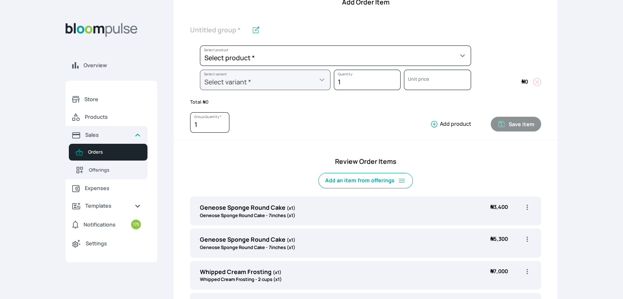
scroll to position [111, 0]
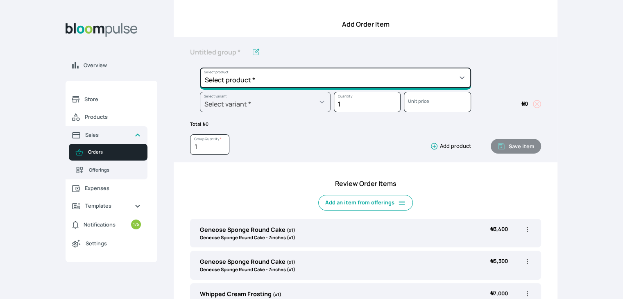
click at [267, 82] on select "Select product * Cake Decoration for 8inches High Chocolate oil based Round Cak…" at bounding box center [335, 78] width 271 height 20
select select "69996c48-a350-499e-a1af-a674834f9164"
click at [200, 68] on select "Select product * Cake Decoration for 8inches High Chocolate oil based Round Cak…" at bounding box center [335, 78] width 271 height 20
type input "Meat Pie"
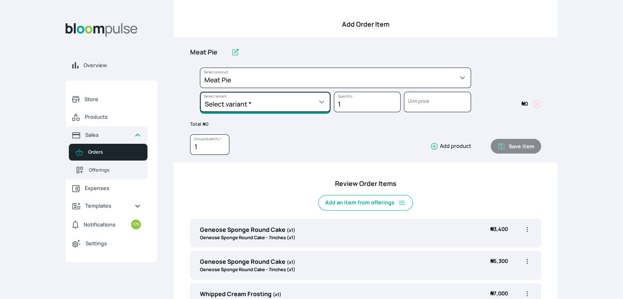
click at [313, 107] on select "Select variant * Regular" at bounding box center [265, 102] width 131 height 20
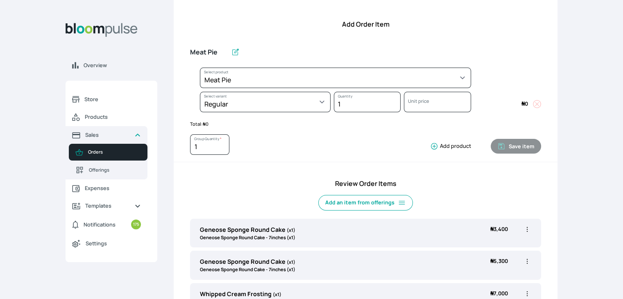
select select "69996c48-a350-499e-a1af-a674834f9164"
select select "b66a703e-5af6-471a-8318-e6c23d42ba02"
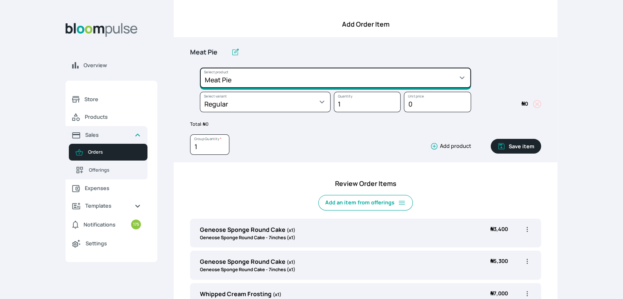
click at [283, 80] on select "Select product * Cake Decoration for 8inches High Chocolate oil based Round Cak…" at bounding box center [335, 78] width 271 height 20
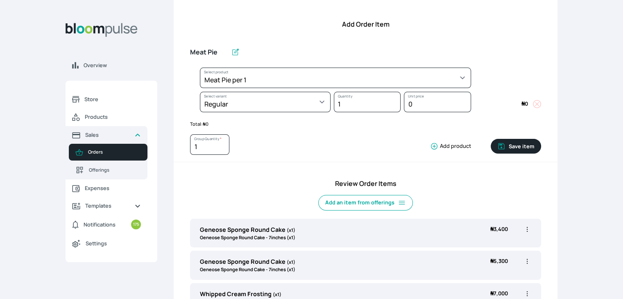
select select "1f4f356c-e083-4e46-974d-7676b5d3ac28"
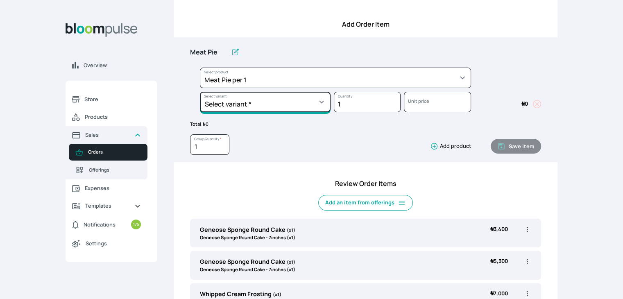
click at [279, 102] on select "Select variant * Large Mini" at bounding box center [265, 102] width 131 height 20
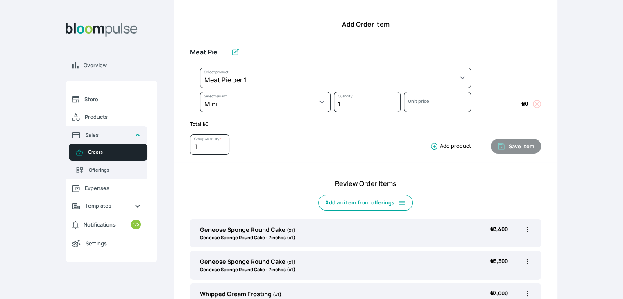
select select "1f4f356c-e083-4e46-974d-7676b5d3ac28"
select select "fcde396b-e07a-4e82-8946-aa812be4f62b"
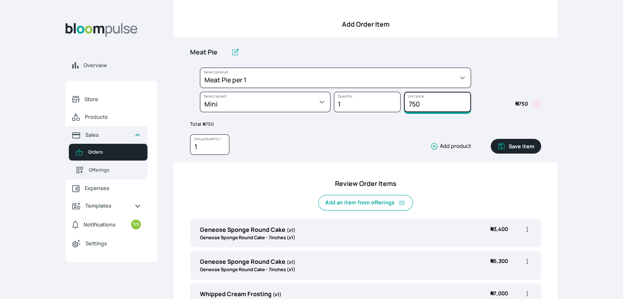
drag, startPoint x: 423, startPoint y: 104, endPoint x: 395, endPoint y: 99, distance: 28.7
click at [397, 102] on div "Select product * Cake Decoration for 8inches High Chocolate oil based Round Cak…" at bounding box center [365, 92] width 351 height 48
type input "800"
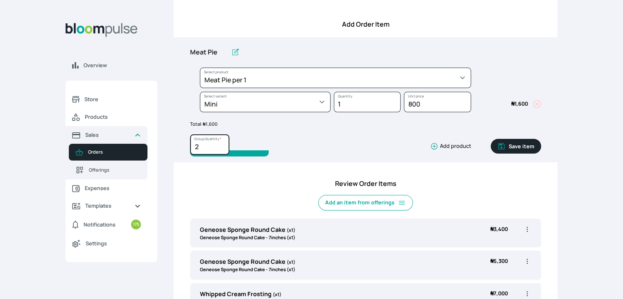
click at [222, 143] on input "2" at bounding box center [209, 144] width 39 height 20
click at [222, 143] on input "3" at bounding box center [209, 144] width 39 height 20
click at [222, 143] on input "4" at bounding box center [209, 144] width 39 height 20
click at [222, 143] on input "5" at bounding box center [209, 144] width 39 height 20
click at [222, 143] on input "6" at bounding box center [209, 144] width 39 height 20
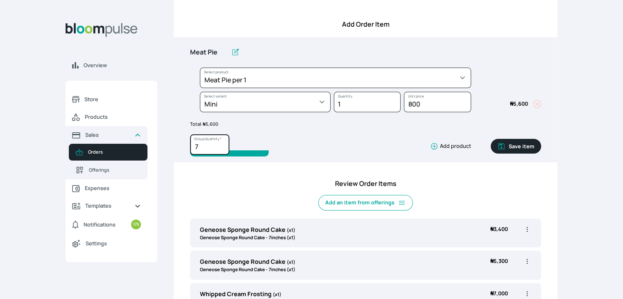
click at [222, 143] on input "7" at bounding box center [209, 144] width 39 height 20
click at [222, 143] on input "8" at bounding box center [209, 144] width 39 height 20
click at [222, 143] on input "9" at bounding box center [209, 144] width 39 height 20
type input "10"
click at [222, 143] on input "10" at bounding box center [209, 144] width 39 height 20
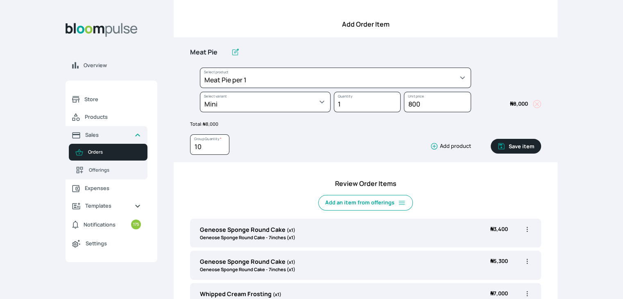
click at [523, 146] on button "Save item" at bounding box center [516, 146] width 50 height 15
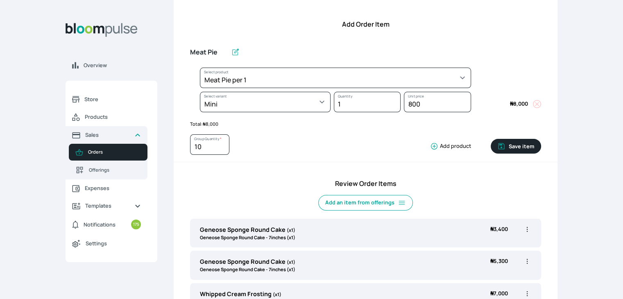
type input "1"
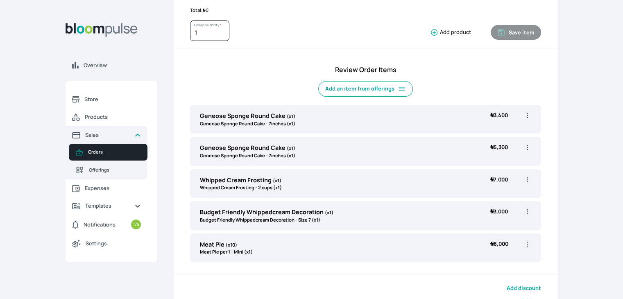
scroll to position [306, 0]
